Goal: Task Accomplishment & Management: Complete application form

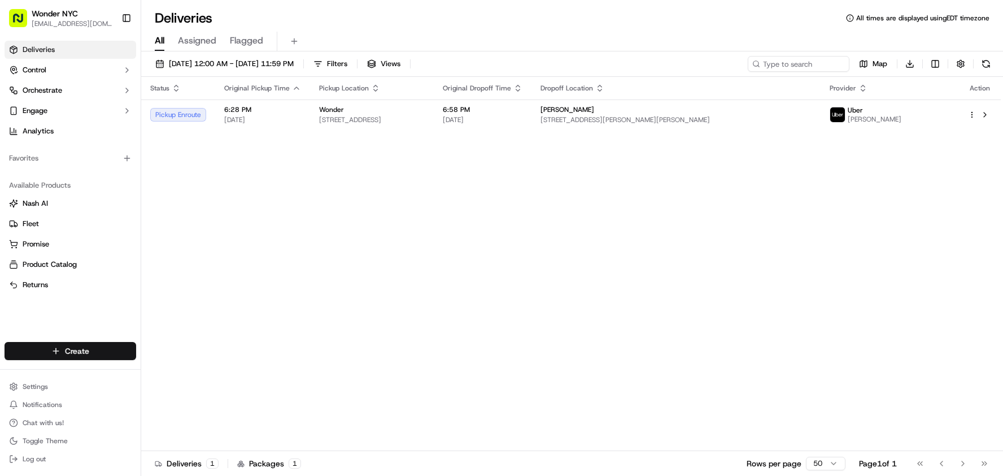
click at [91, 351] on html "Wonder NYC [EMAIL_ADDRESS][DOMAIN_NAME] Toggle Sidebar Deliveries Control Orche…" at bounding box center [501, 238] width 1003 height 476
click at [214, 368] on link "Delivery" at bounding box center [204, 372] width 126 height 20
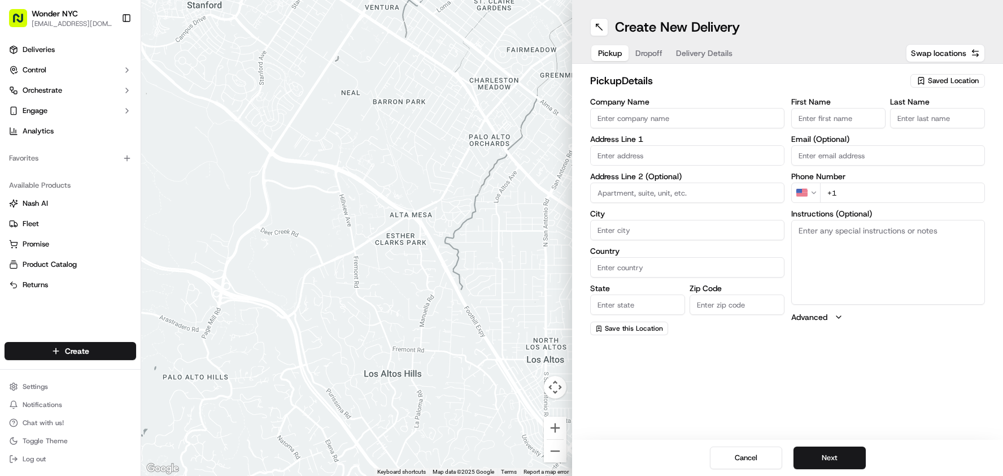
click at [664, 119] on input "Company Name" at bounding box center [687, 118] width 194 height 20
type input "m"
type input "Wonder"
click at [642, 159] on input "text" at bounding box center [687, 155] width 194 height 20
type input "m"
